Goal: Information Seeking & Learning: Learn about a topic

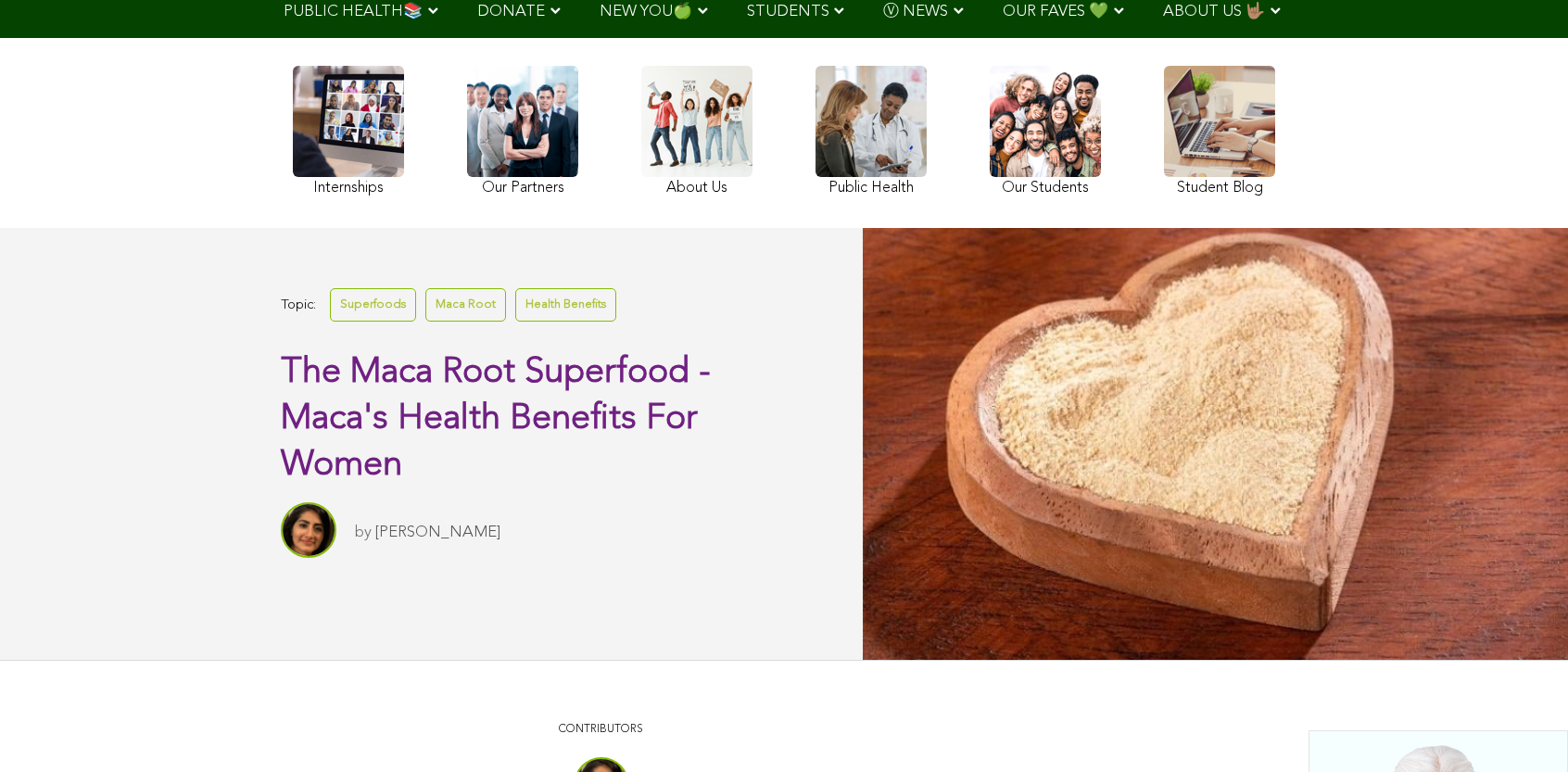
scroll to position [145, 0]
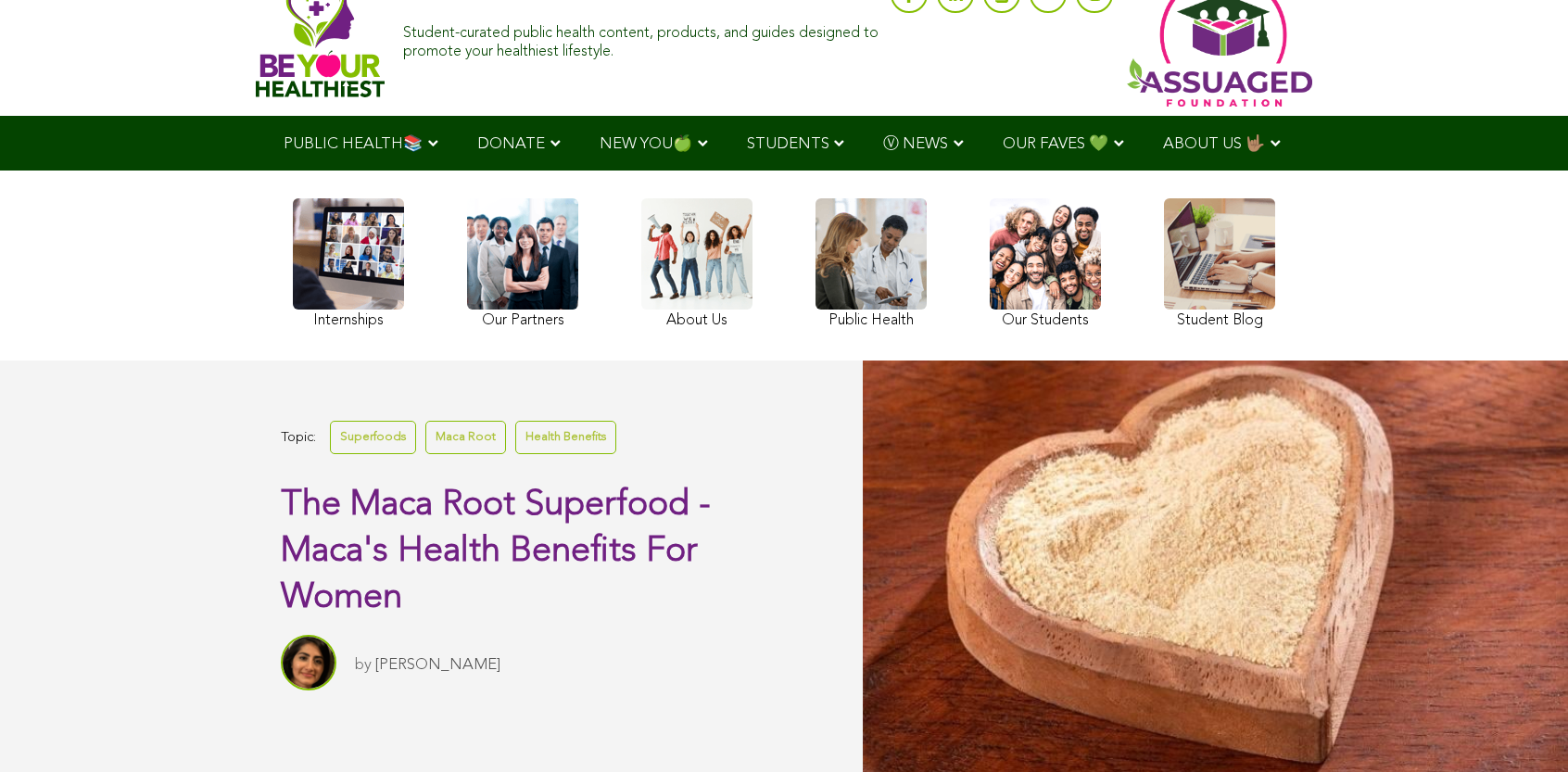
click at [816, 313] on link at bounding box center [872, 266] width 112 height 135
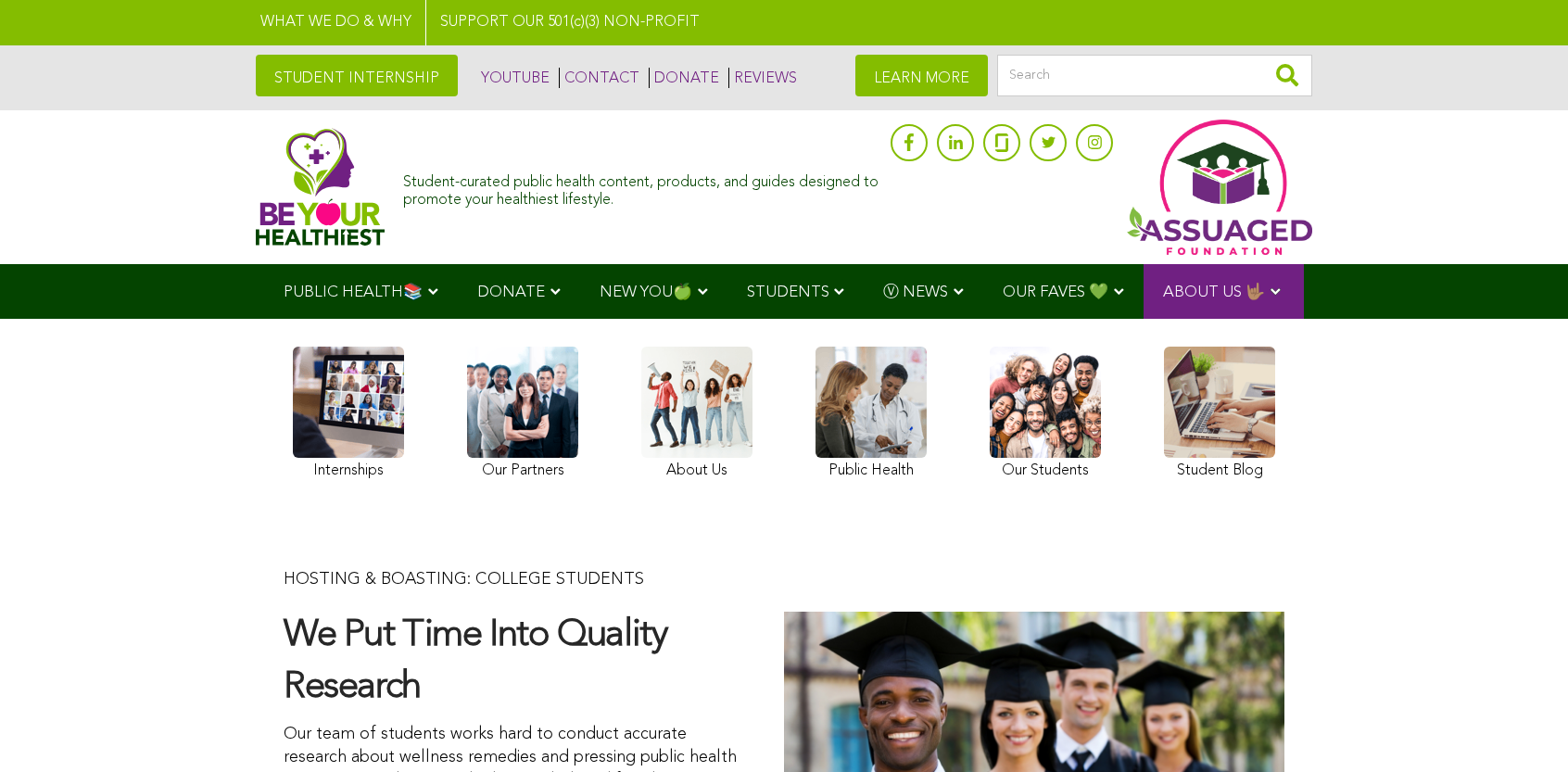
click at [501, 18] on link at bounding box center [784, 23] width 1568 height 46
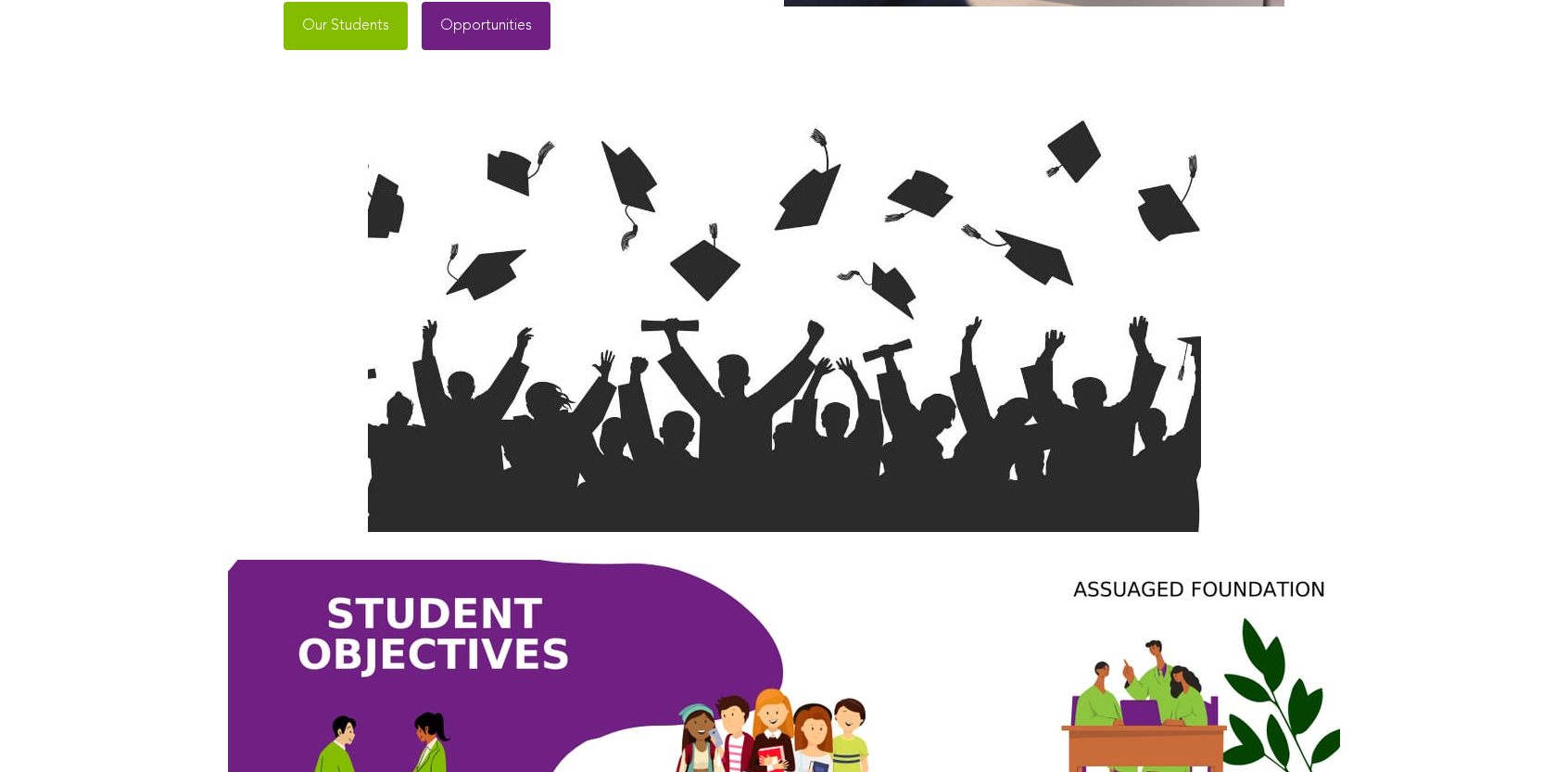
scroll to position [868, 0]
